Goal: Find specific page/section: Find specific page/section

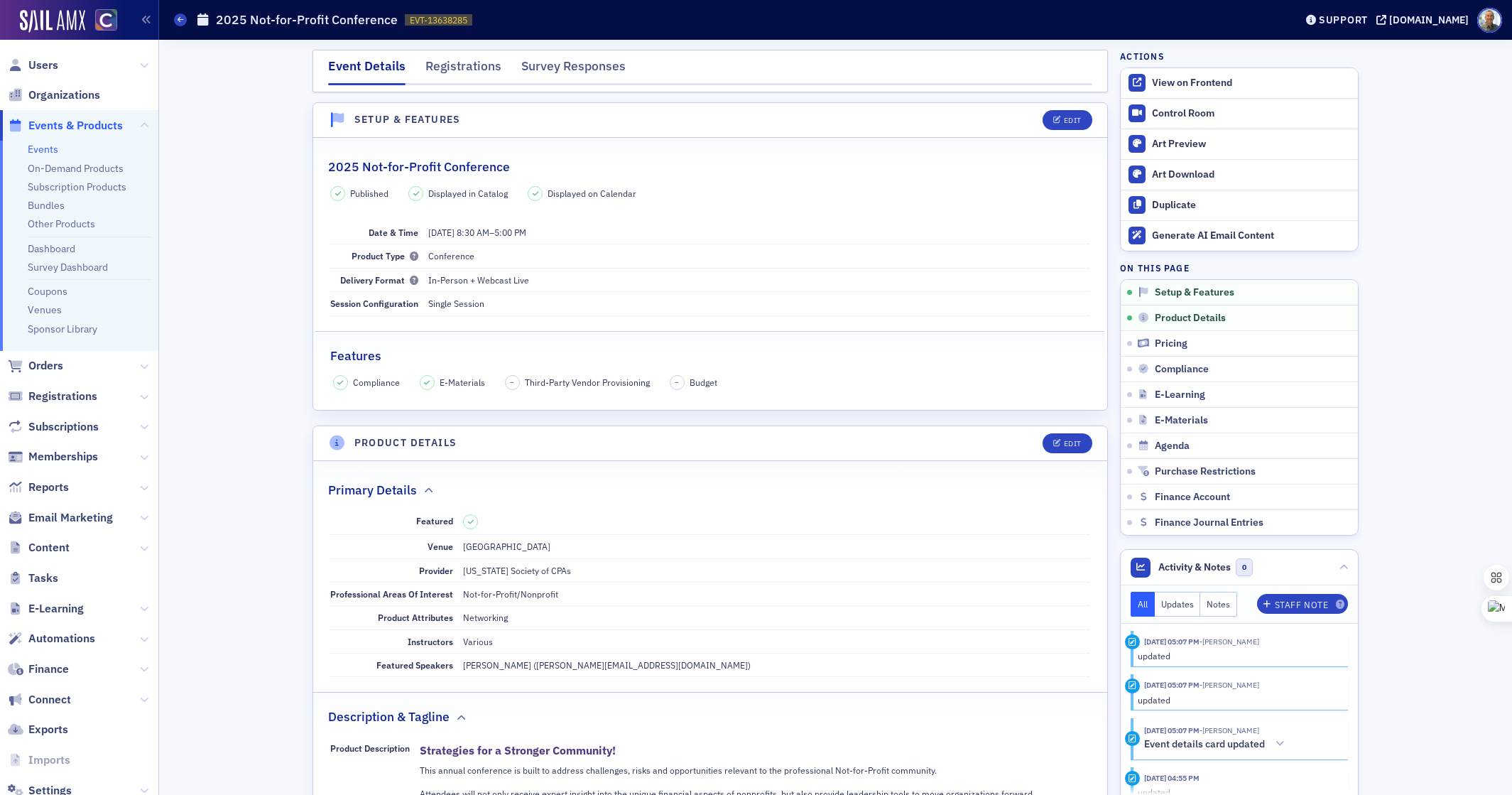
click at [51, 125] on span "Events & Products" at bounding box center [75, 125] width 95 height 16
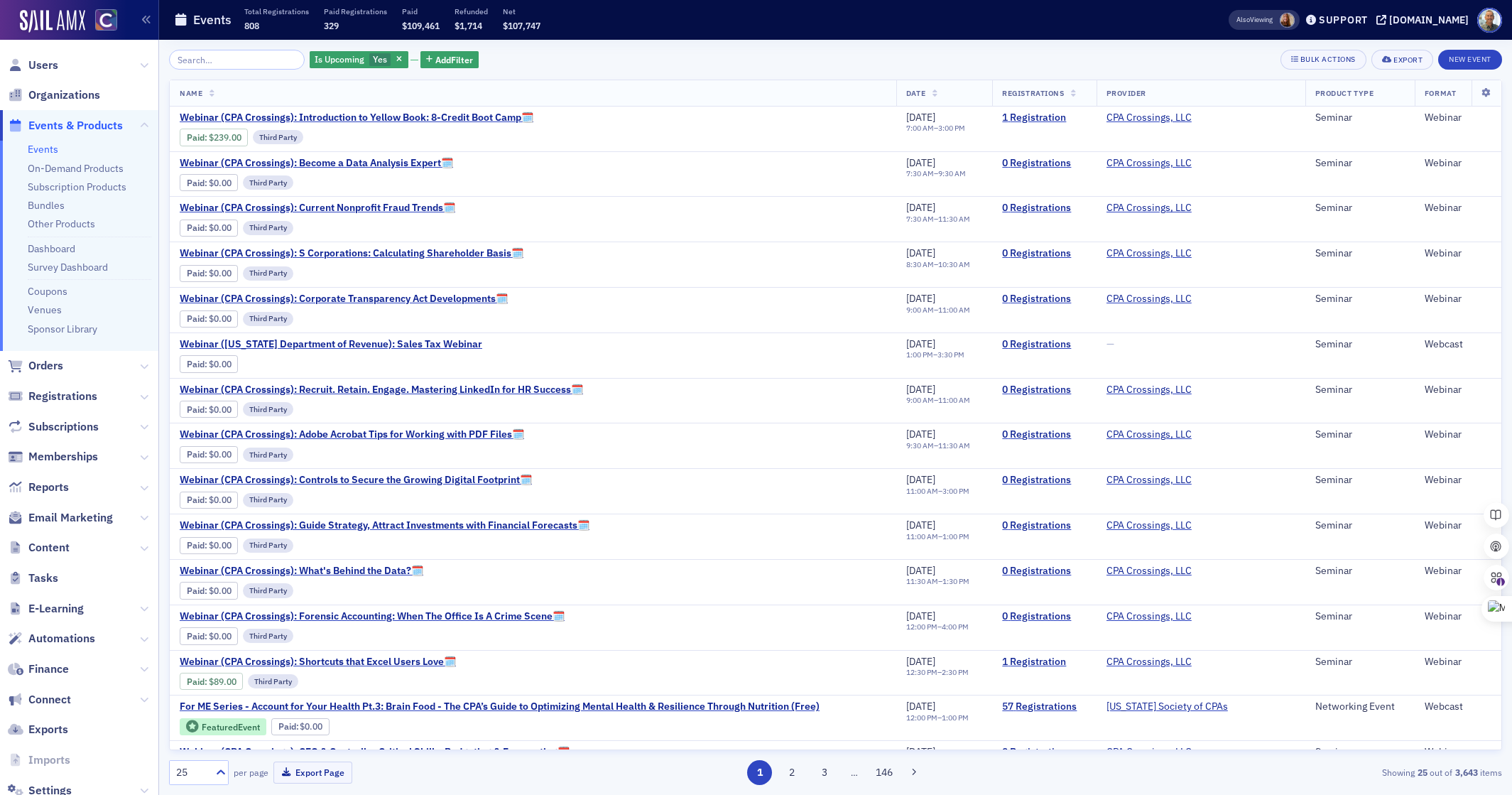
click at [228, 58] on input "search" at bounding box center [237, 59] width 136 height 20
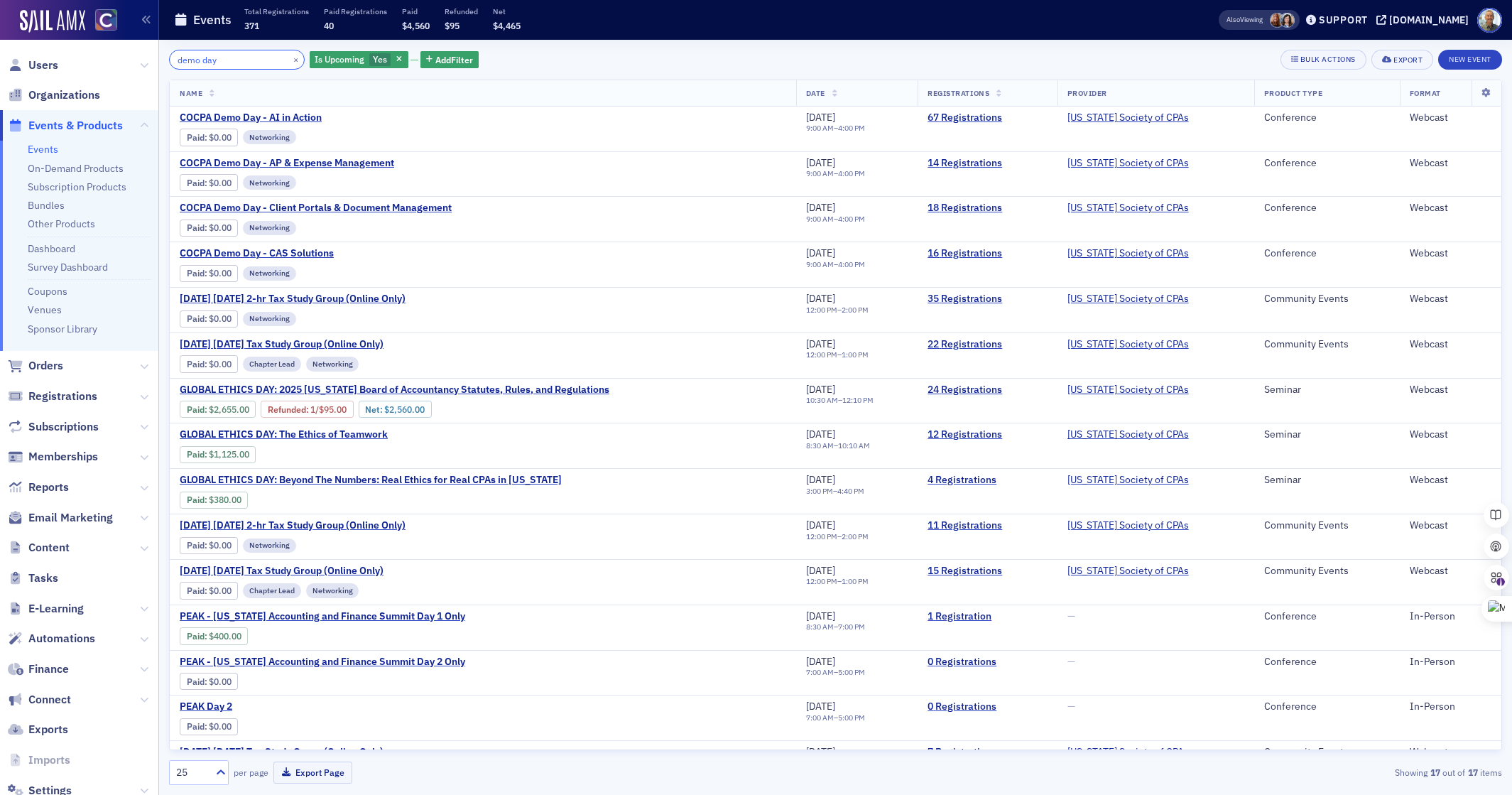
click at [223, 59] on input "demo day" at bounding box center [237, 59] width 136 height 20
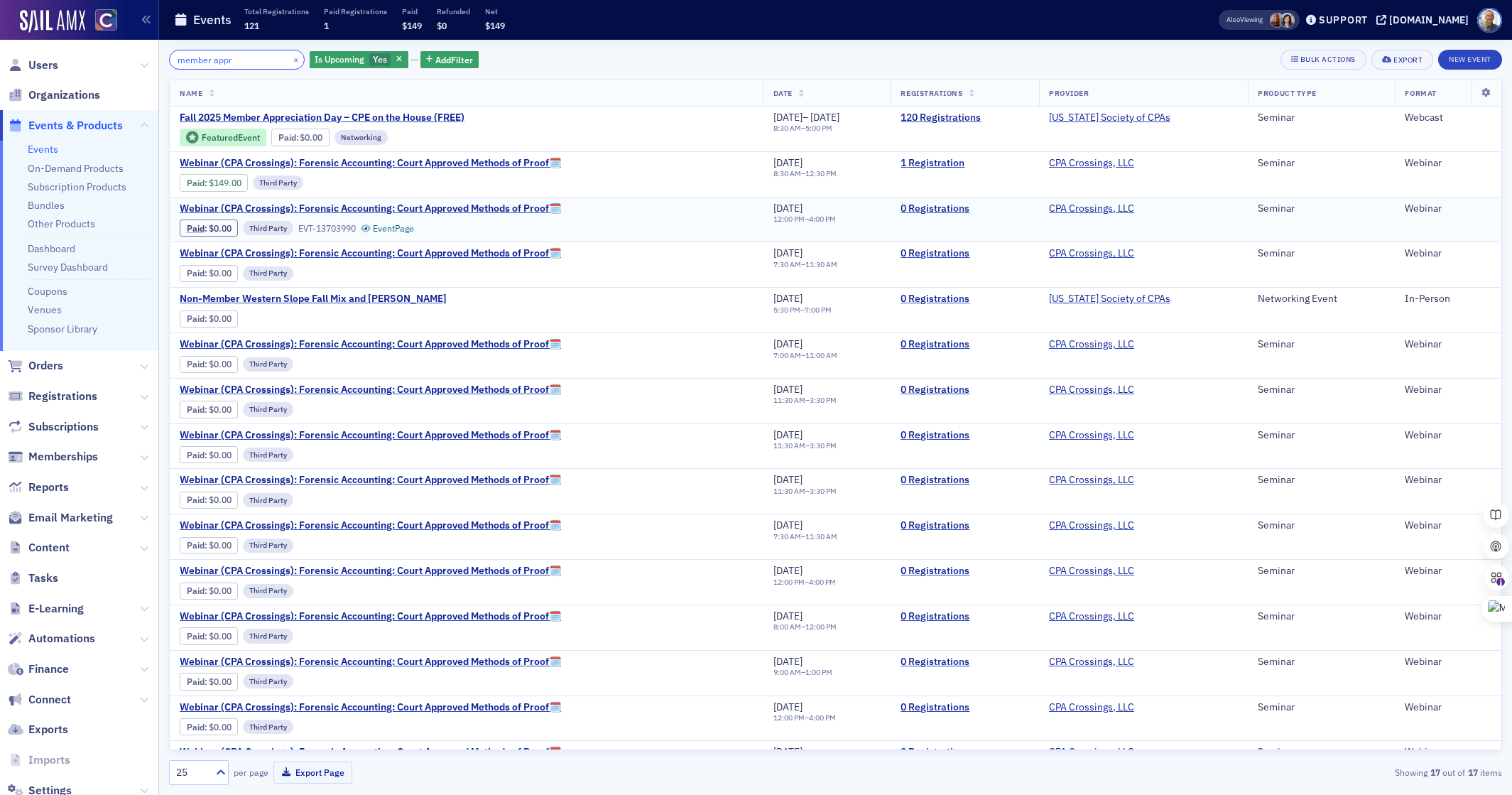
type input "member appr"
click at [54, 64] on span "Users" at bounding box center [43, 65] width 30 height 16
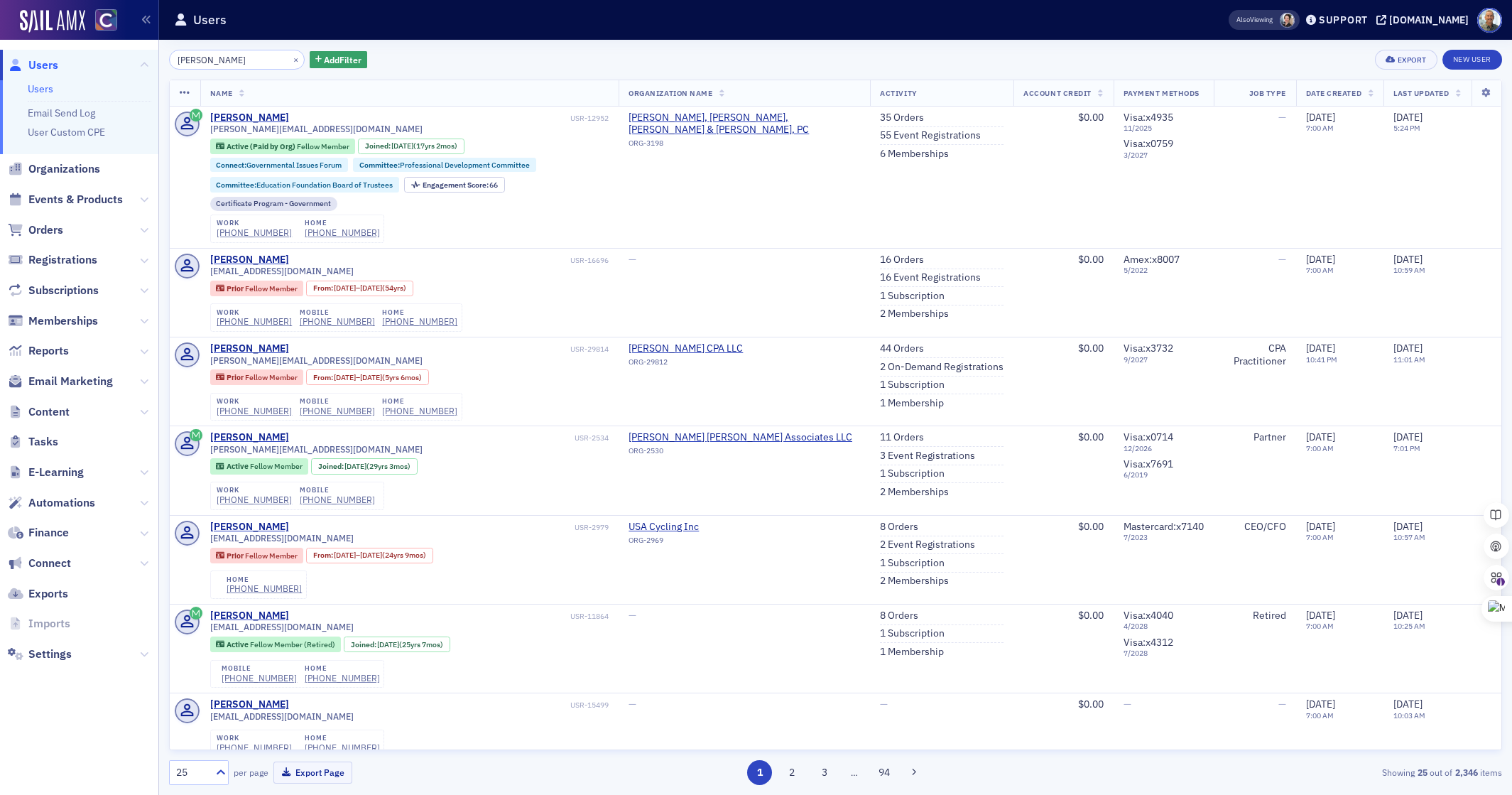
type input "todd mi"
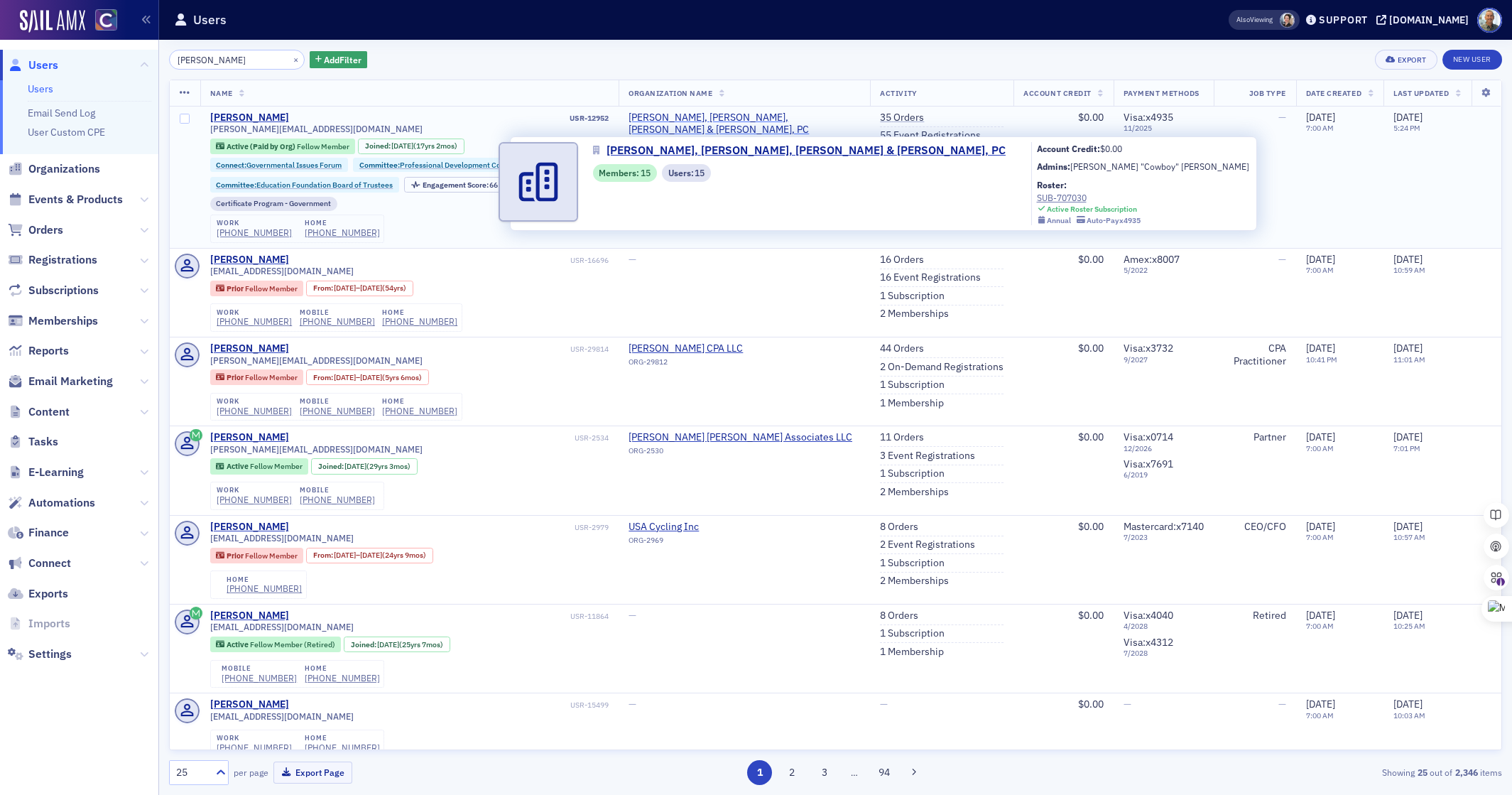
click at [759, 115] on span "McPherson, Goodrich, Paolucci & Mihelich, PC" at bounding box center [744, 124] width 232 height 25
select select "US"
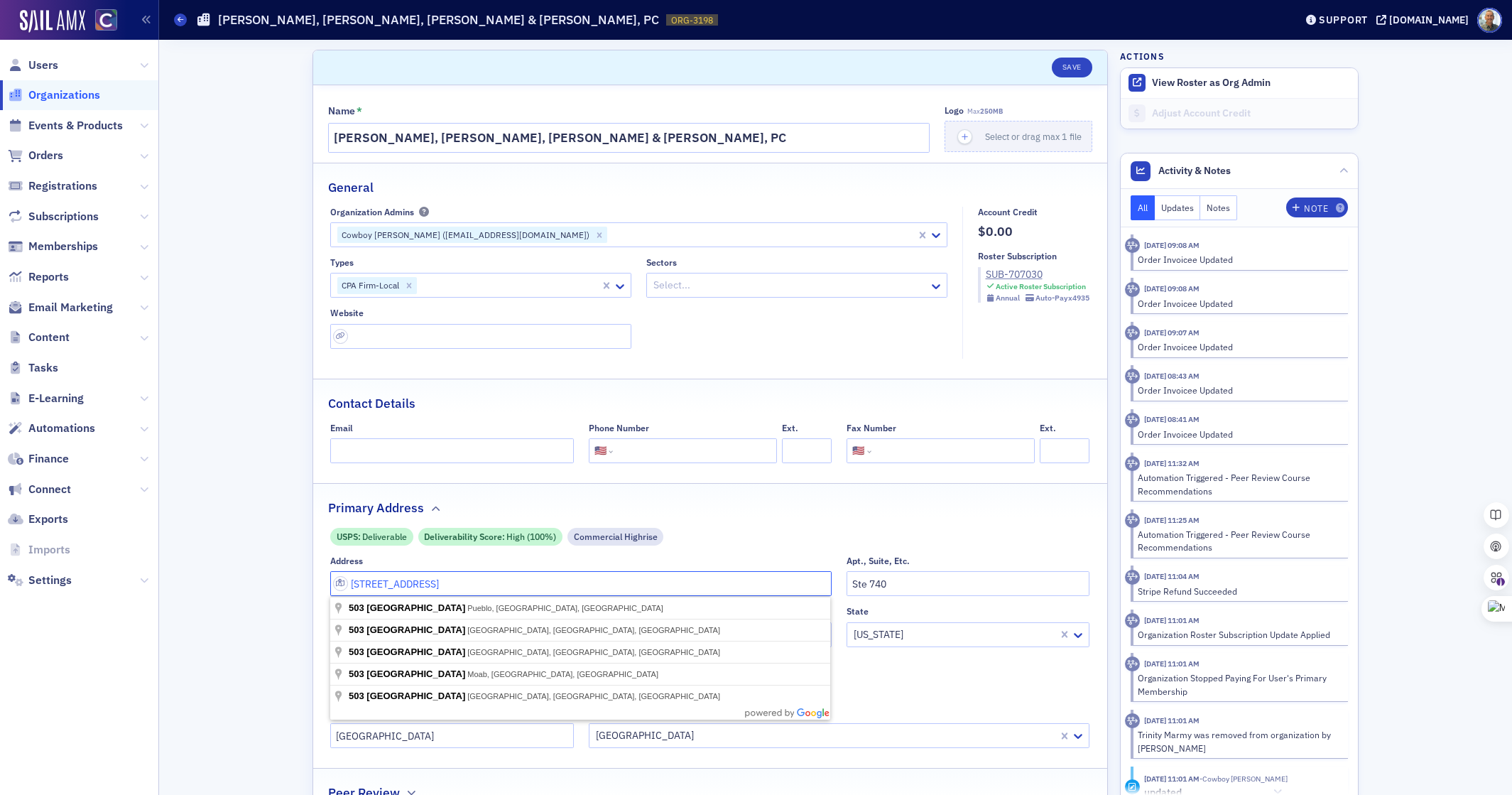
drag, startPoint x: 418, startPoint y: 585, endPoint x: 352, endPoint y: 579, distance: 66.3
click at [347, 579] on input "503 N Main St" at bounding box center [581, 584] width 501 height 25
click at [777, 519] on fieldset "Primary Address USPS : Deliverable Deliverability Score : High (100%) Commercia…" at bounding box center [710, 620] width 794 height 275
